Goal: Entertainment & Leisure: Consume media (video, audio)

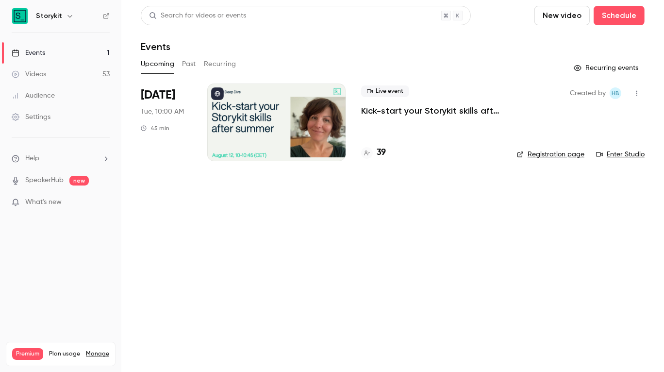
click at [51, 72] on link "Videos 53" at bounding box center [60, 74] width 121 height 21
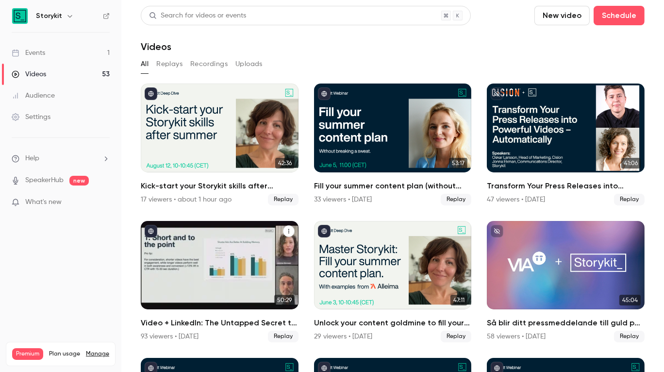
click at [243, 262] on div "Video + LinkedIn: The Untapped Secret to ROI" at bounding box center [220, 265] width 158 height 89
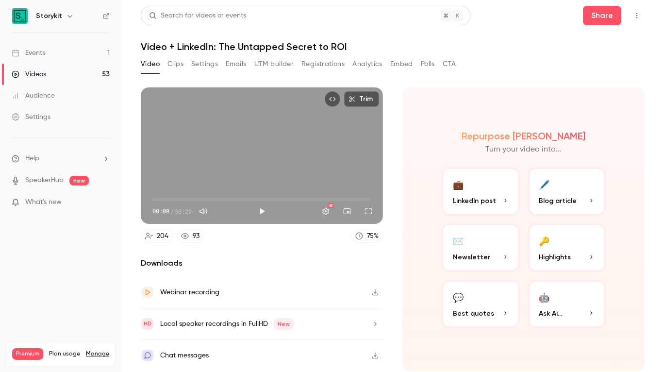
click at [208, 65] on button "Settings" at bounding box center [204, 64] width 27 height 16
